Goal: Find specific page/section: Find specific page/section

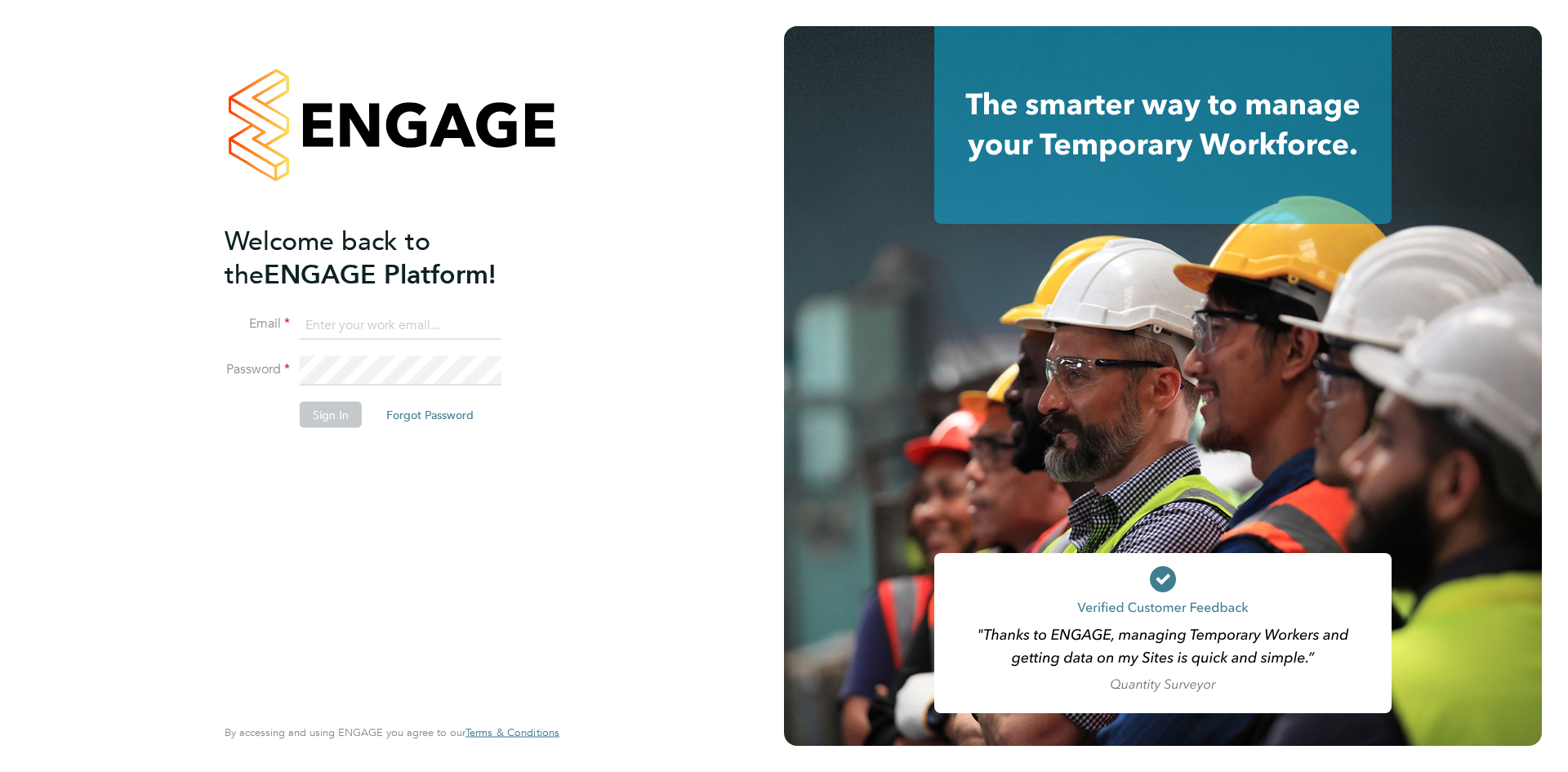
type input "julia@borneltd.com"
click at [343, 415] on button "Sign In" at bounding box center [330, 415] width 62 height 26
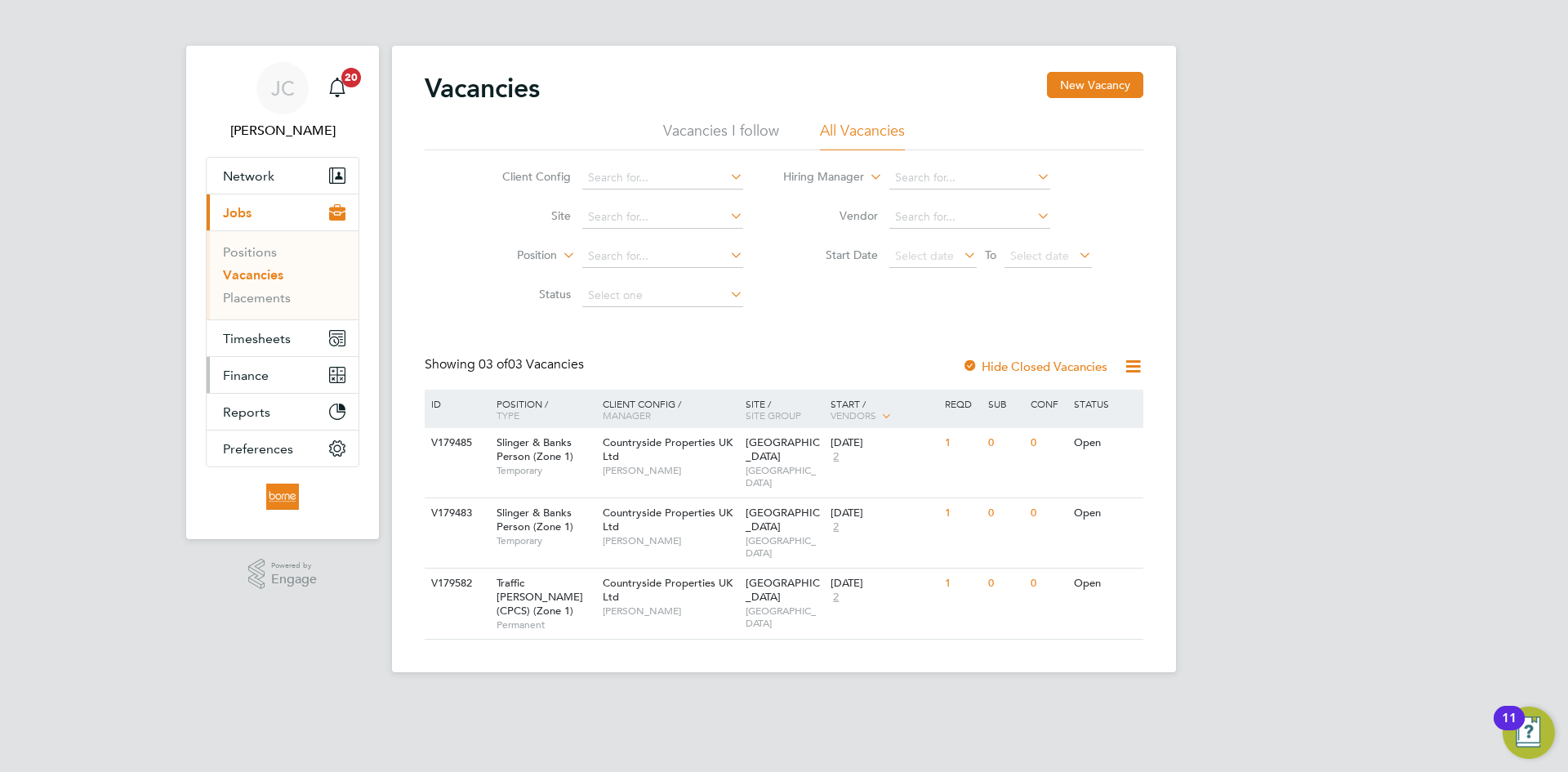
click at [249, 378] on span "Finance" at bounding box center [245, 375] width 45 height 16
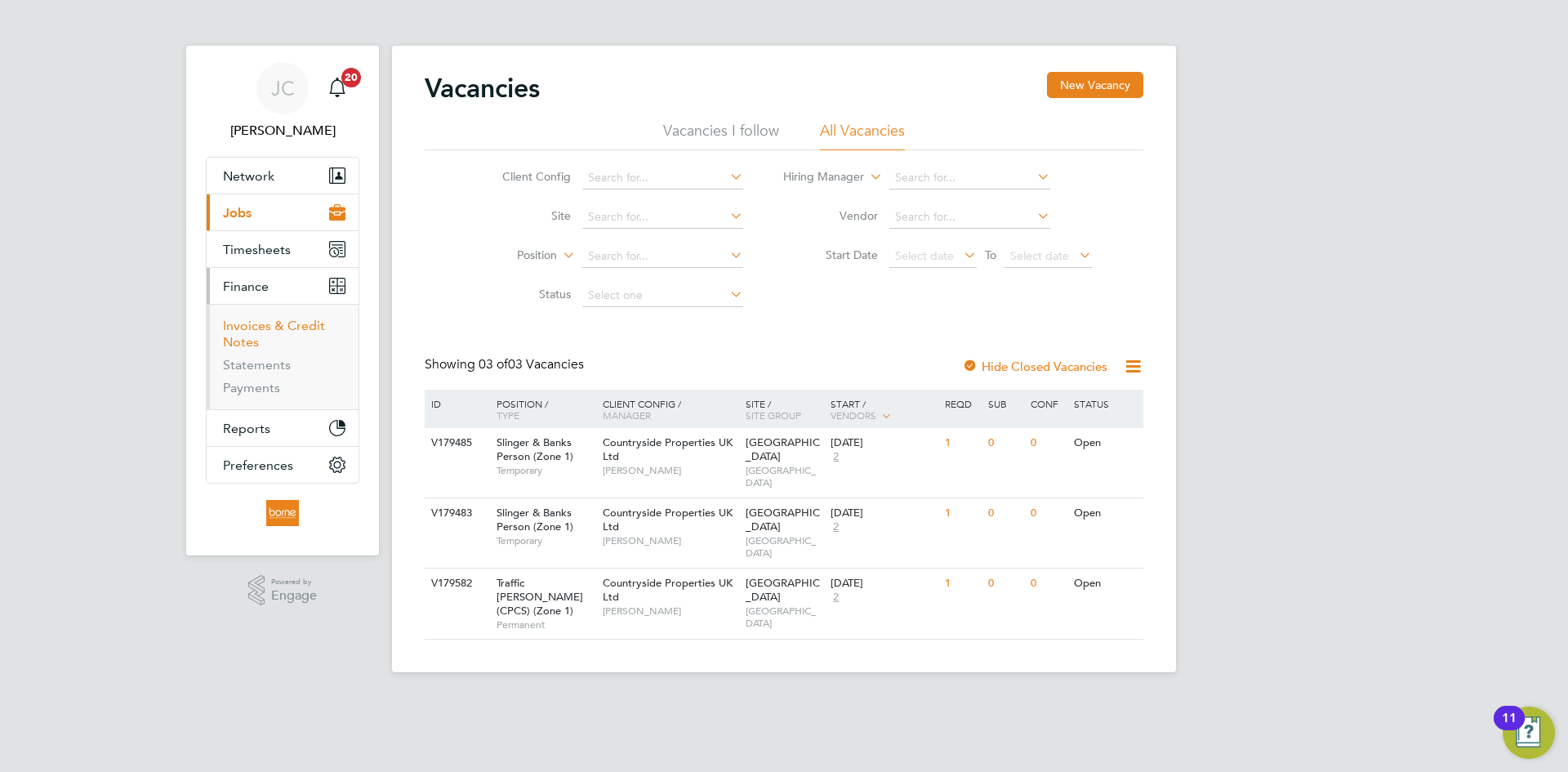
click at [276, 329] on link "Invoices & Credit Notes" at bounding box center [274, 333] width 102 height 32
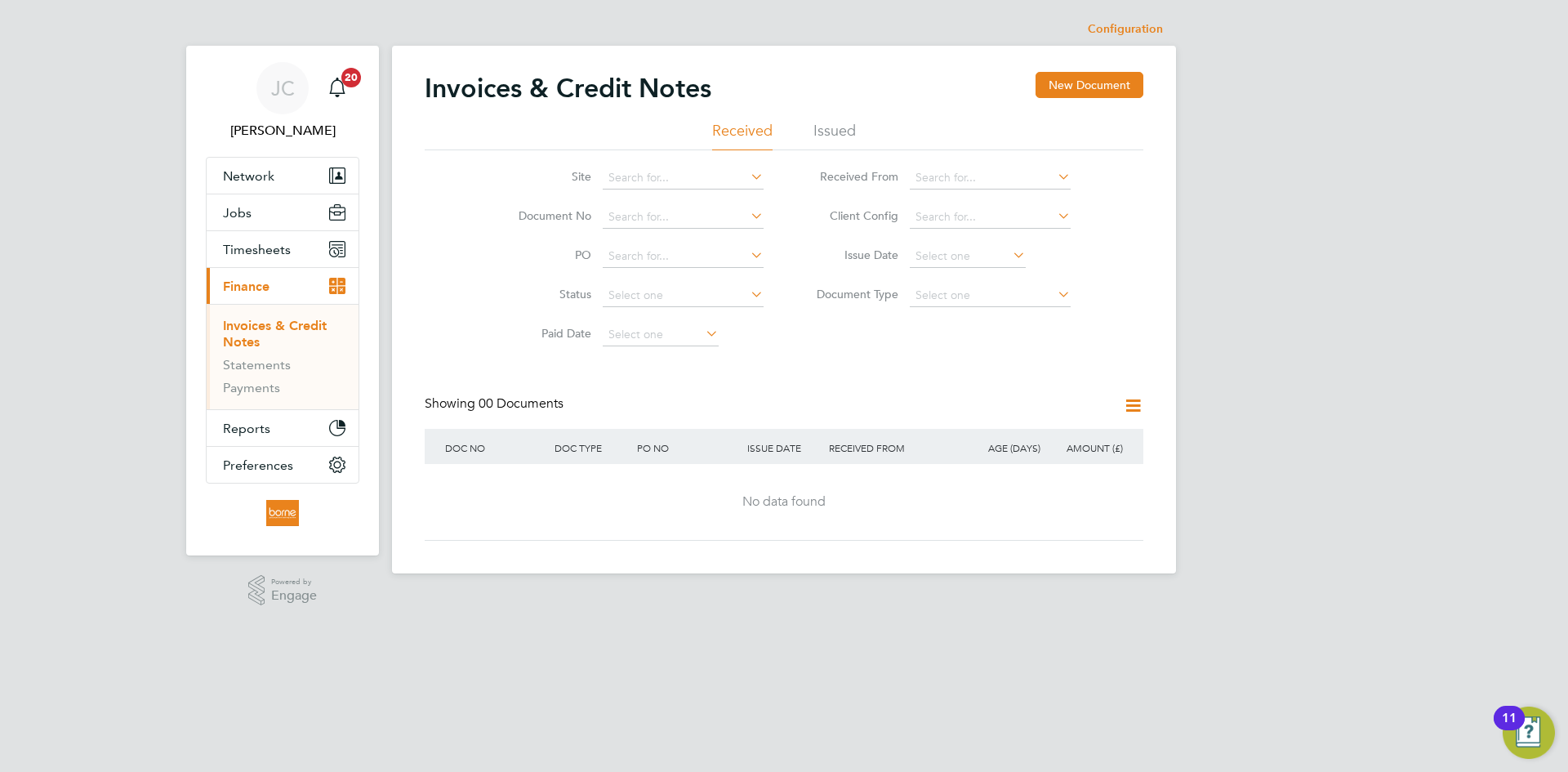
click at [827, 125] on li "Issued" at bounding box center [835, 135] width 43 height 30
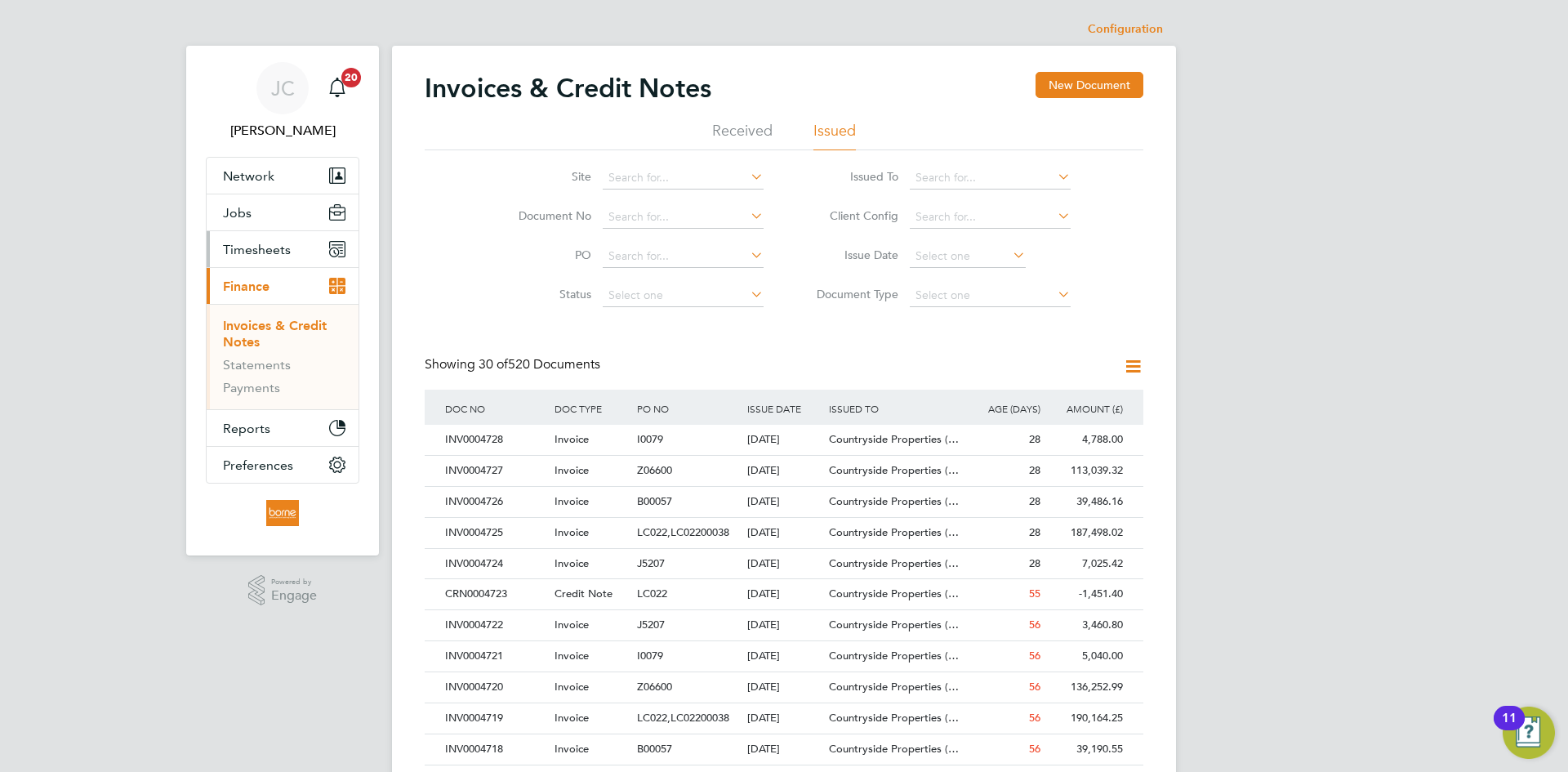
click at [274, 258] on button "Timesheets" at bounding box center [283, 249] width 152 height 36
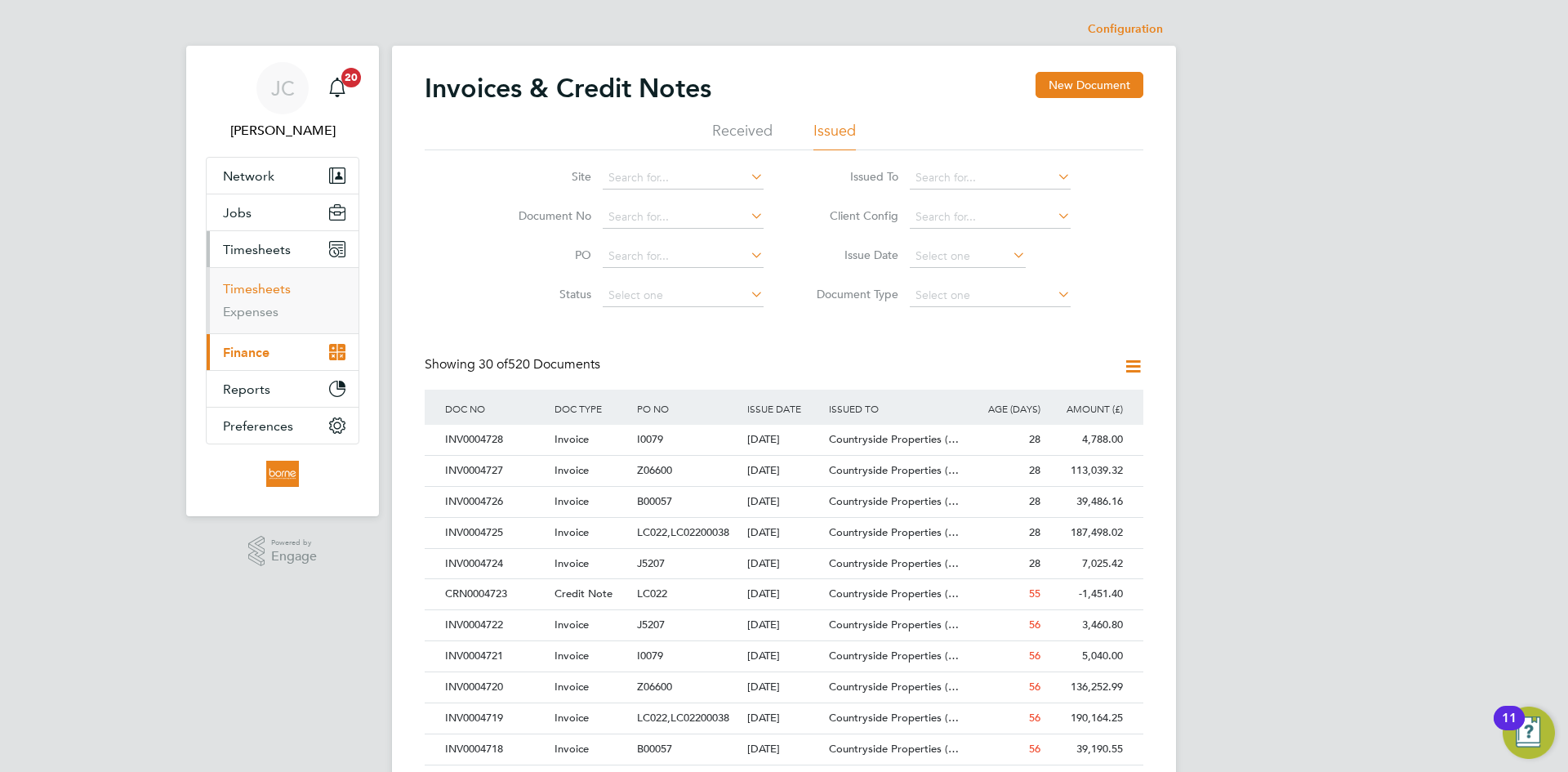
click at [270, 287] on link "Timesheets" at bounding box center [256, 289] width 68 height 16
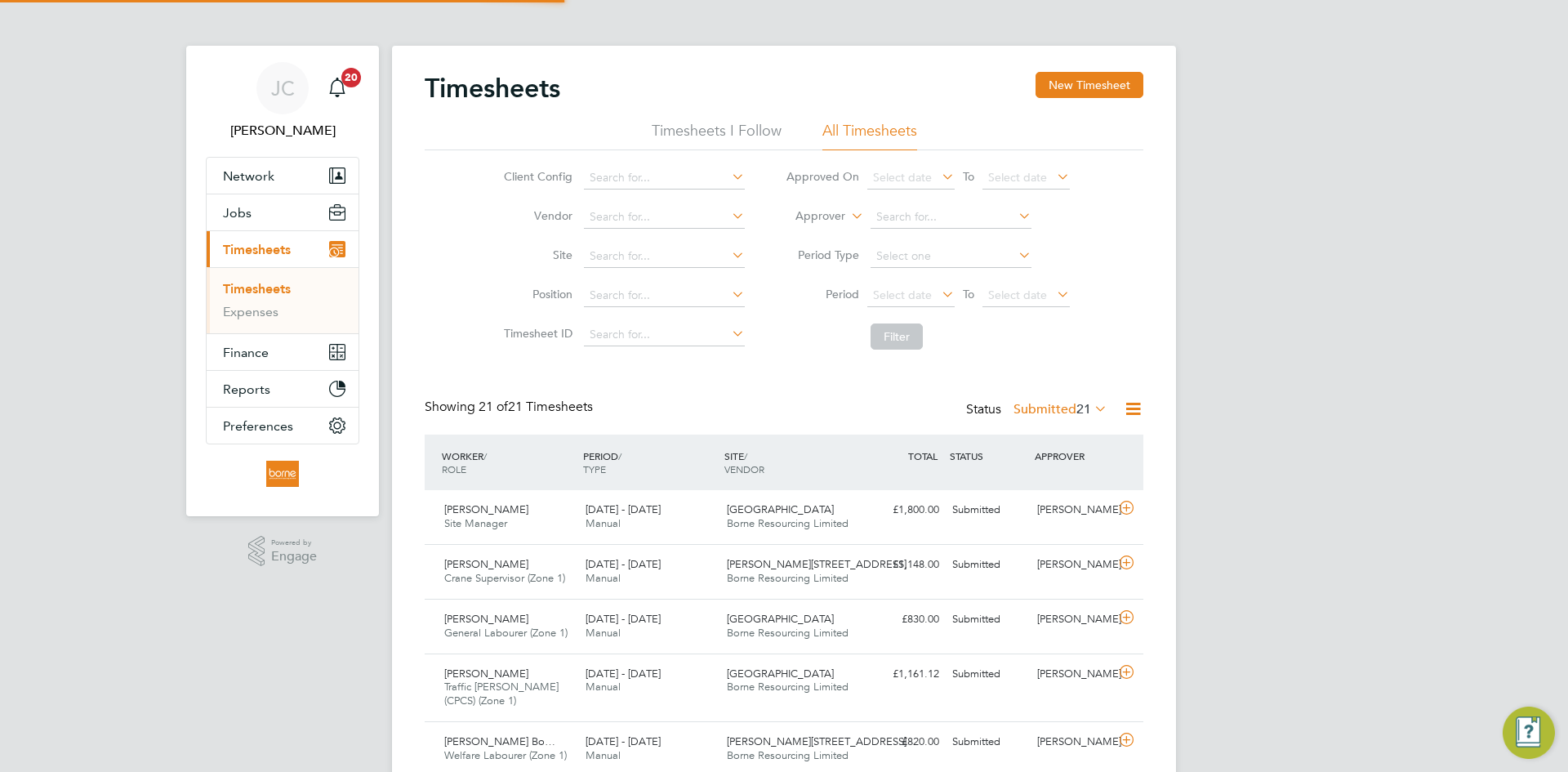
scroll to position [42, 142]
click at [252, 352] on span "Finance" at bounding box center [245, 353] width 45 height 16
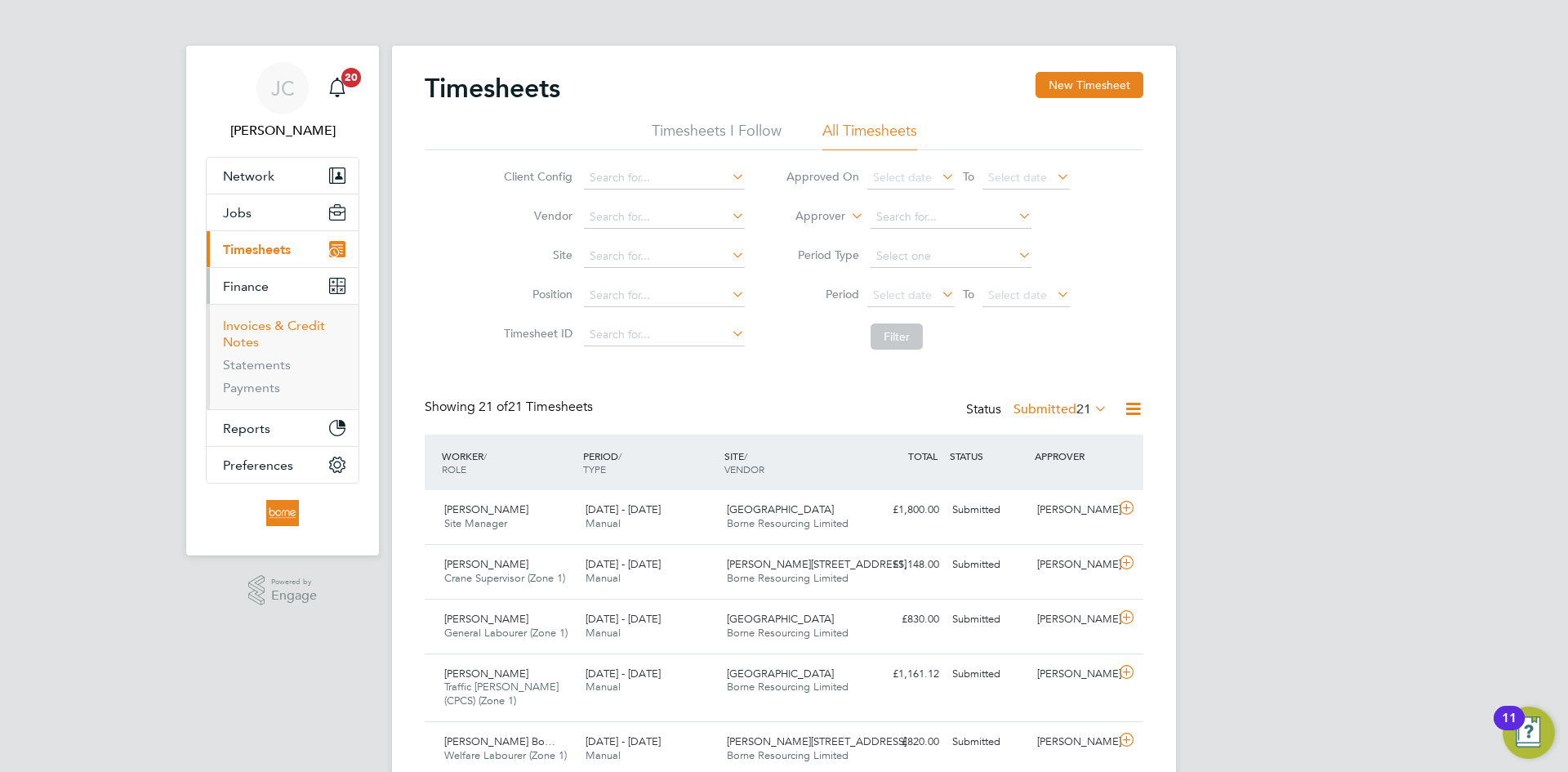
click at [256, 329] on link "Invoices & Credit Notes" at bounding box center [274, 333] width 102 height 32
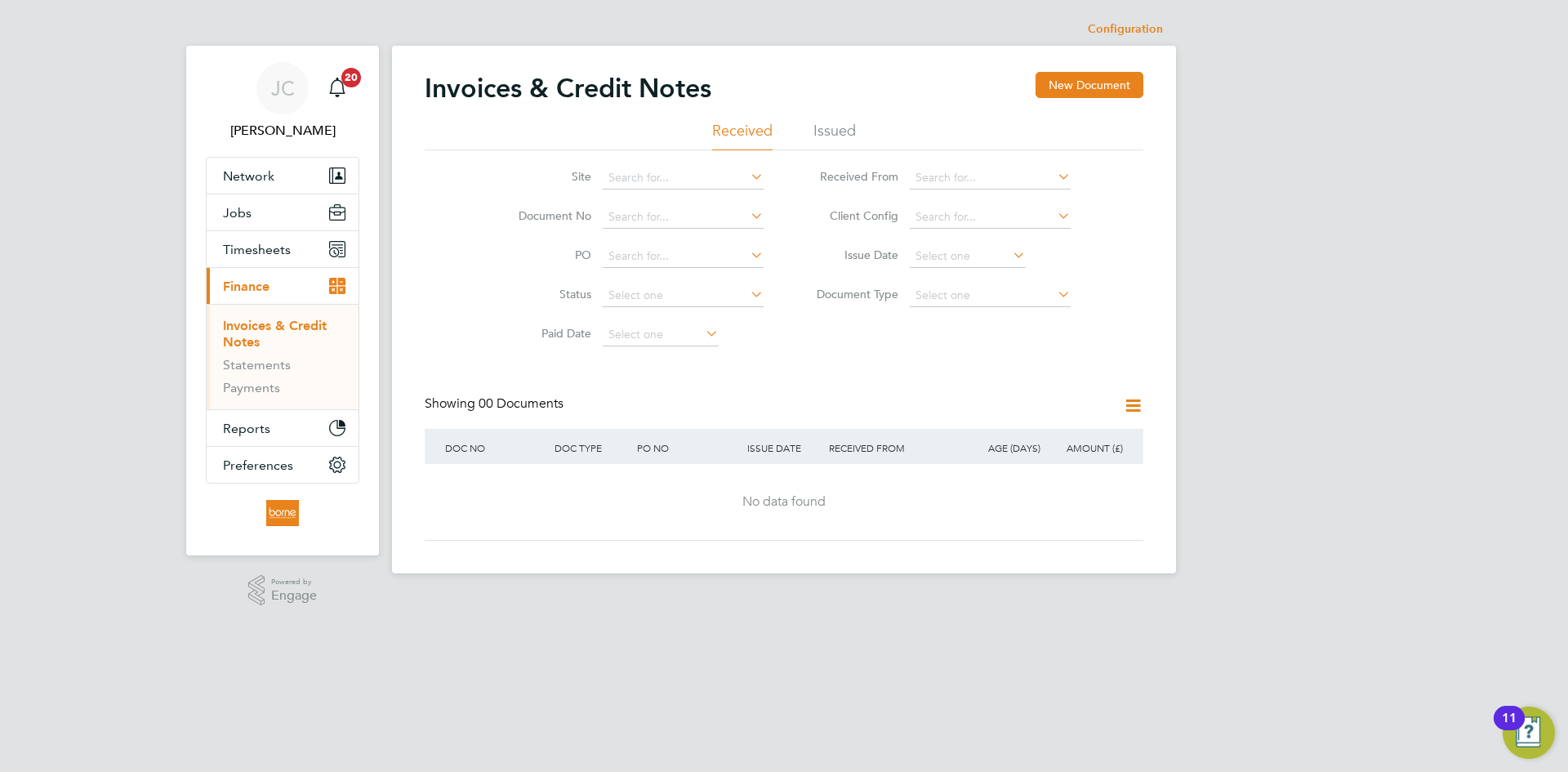
click at [828, 130] on li "Issued" at bounding box center [835, 135] width 43 height 30
